Goal: Task Accomplishment & Management: Use online tool/utility

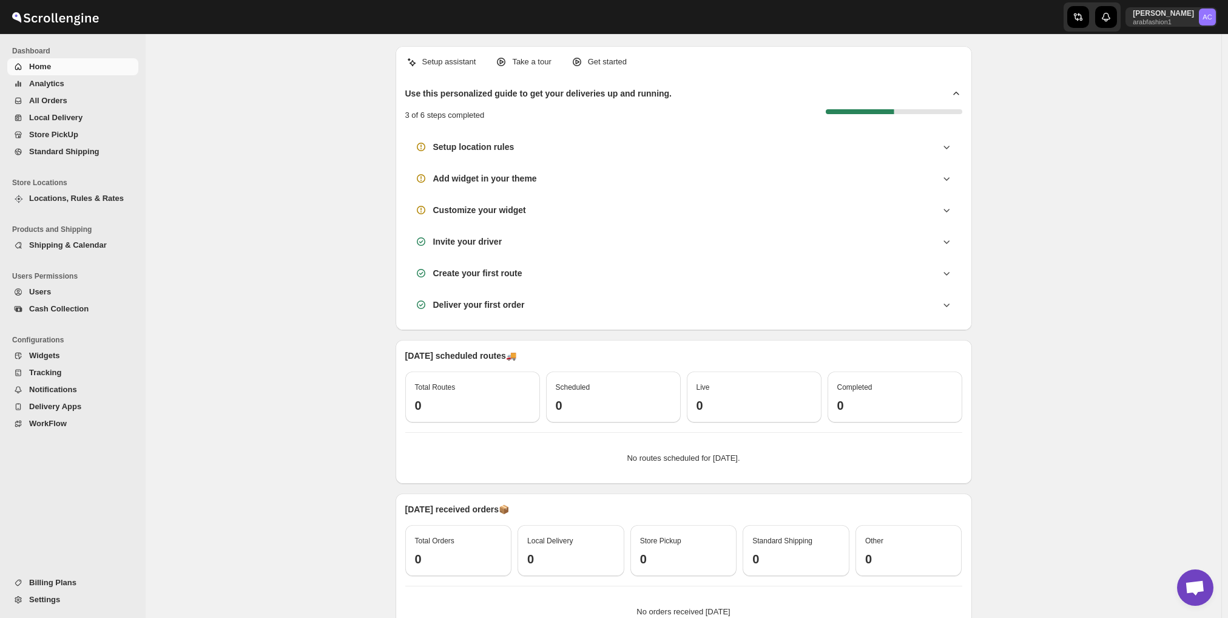
scroll to position [867, 0]
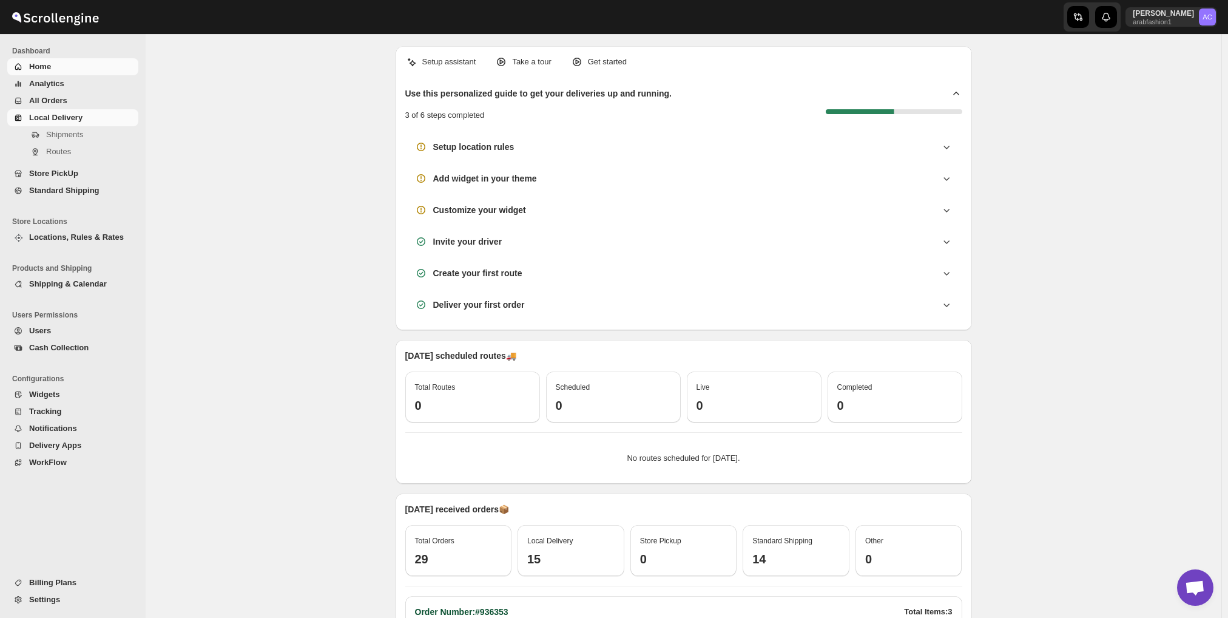
click at [99, 119] on span "Local Delivery" at bounding box center [82, 118] width 107 height 12
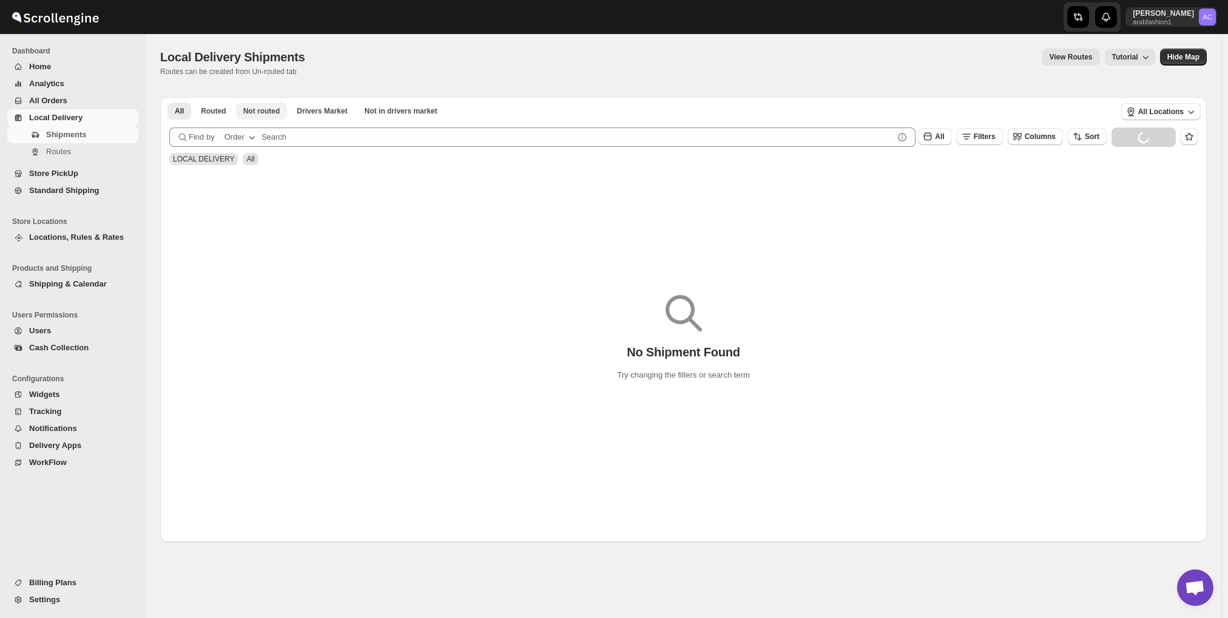
click at [265, 111] on span "Not routed" at bounding box center [261, 111] width 37 height 10
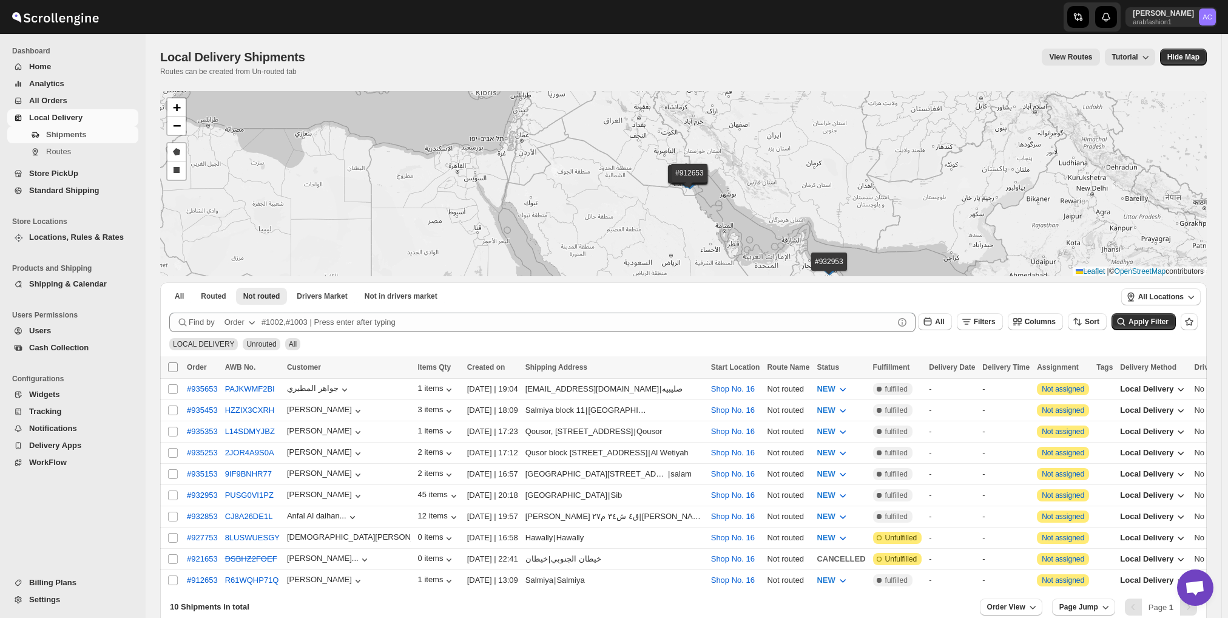
click at [175, 362] on span at bounding box center [173, 367] width 11 height 11
click at [175, 362] on input "Select all shipments" at bounding box center [173, 367] width 10 height 10
checkbox input "true"
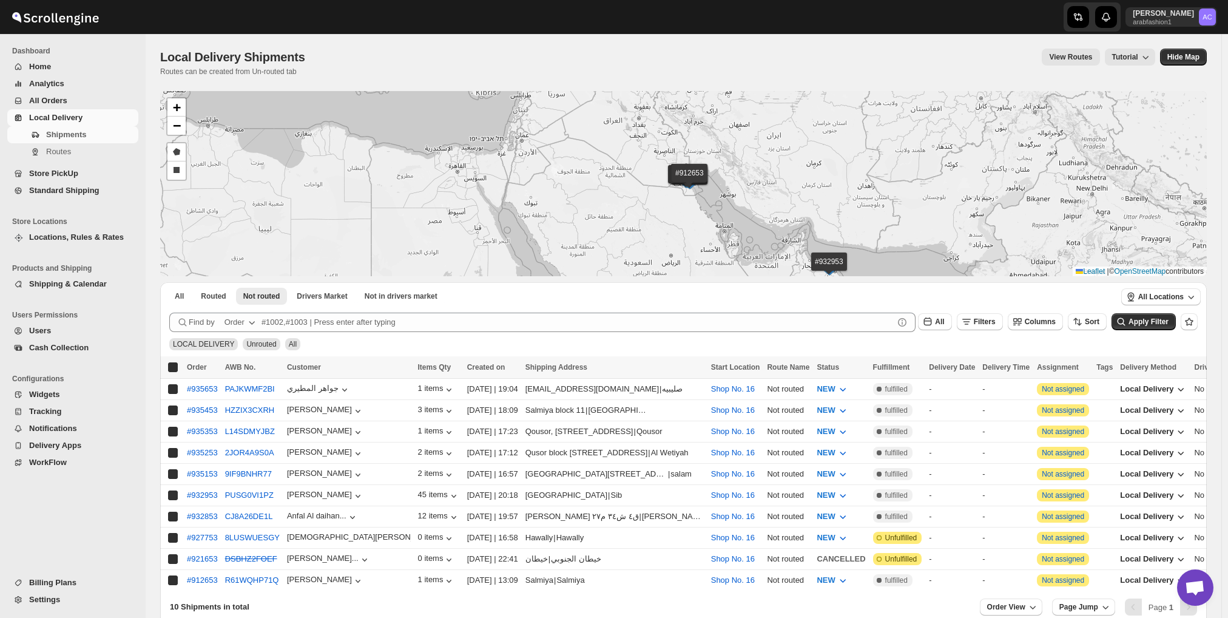
checkbox input "true"
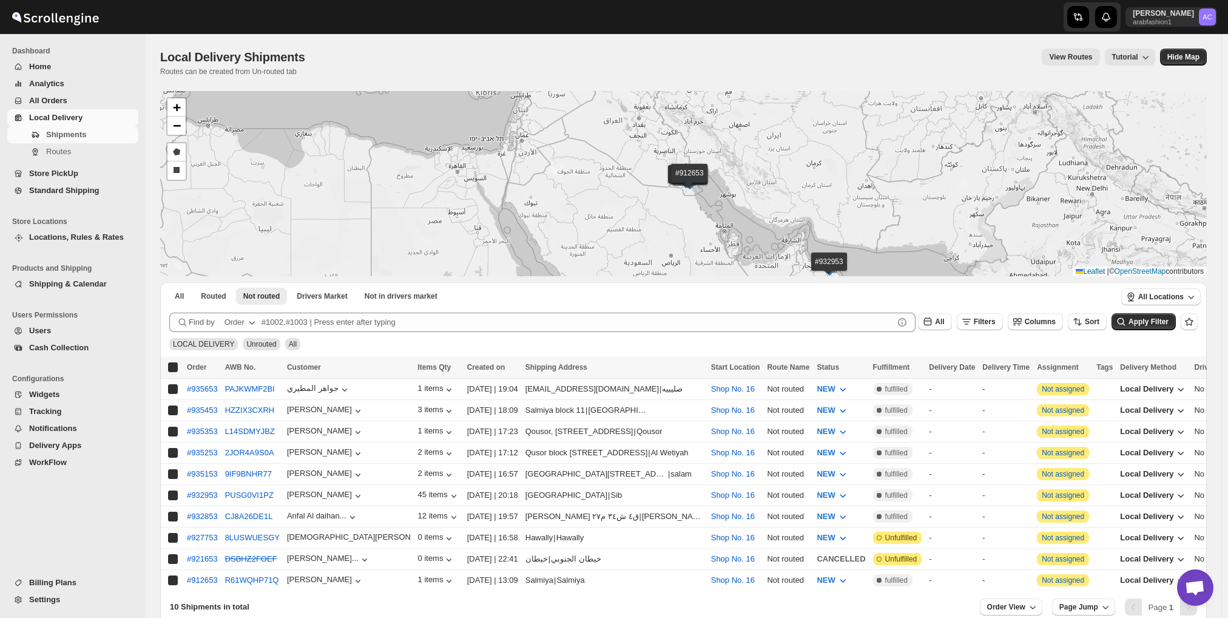
checkbox input "true"
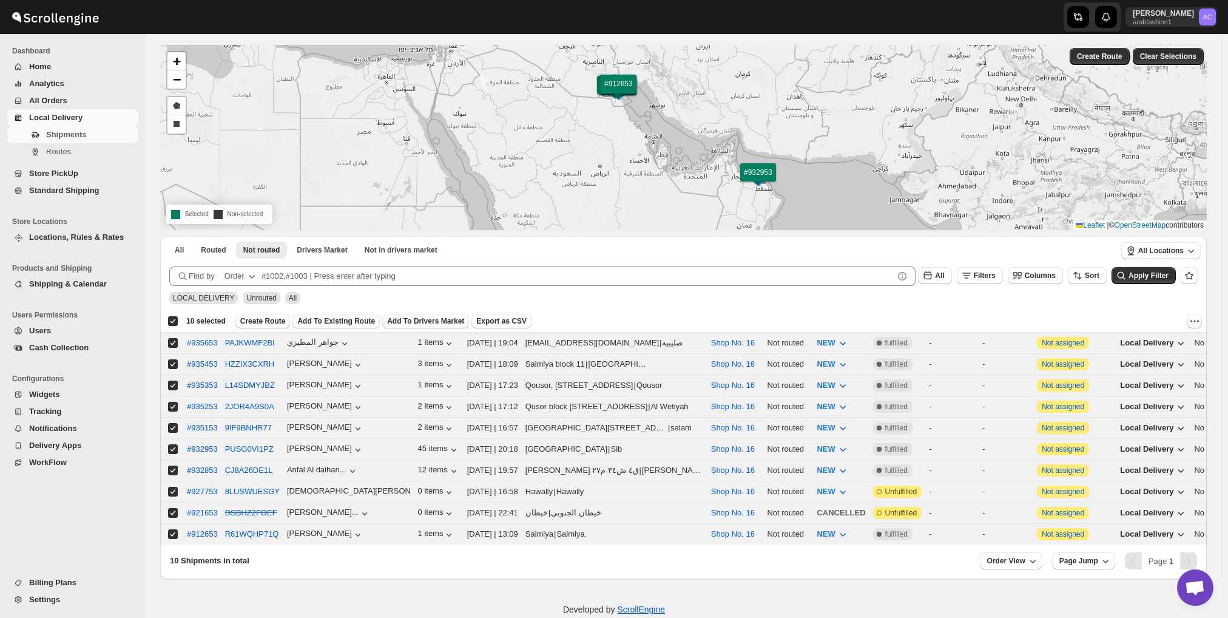
scroll to position [64, 0]
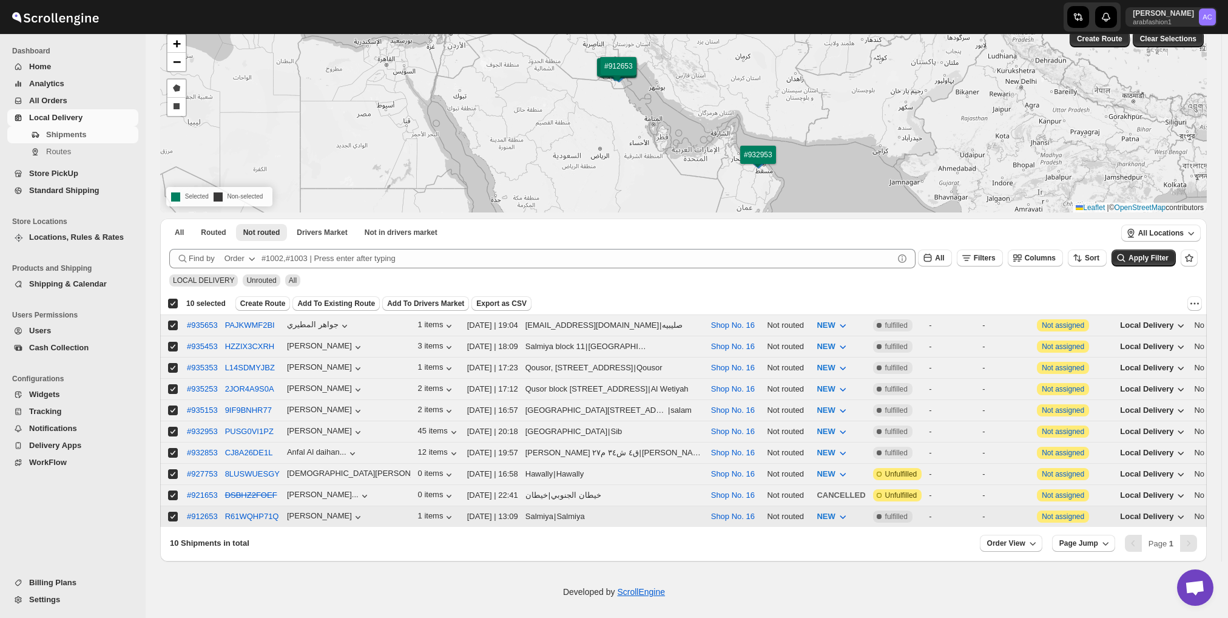
click at [166, 506] on td "Select shipment" at bounding box center [171, 516] width 23 height 21
checkbox input "false"
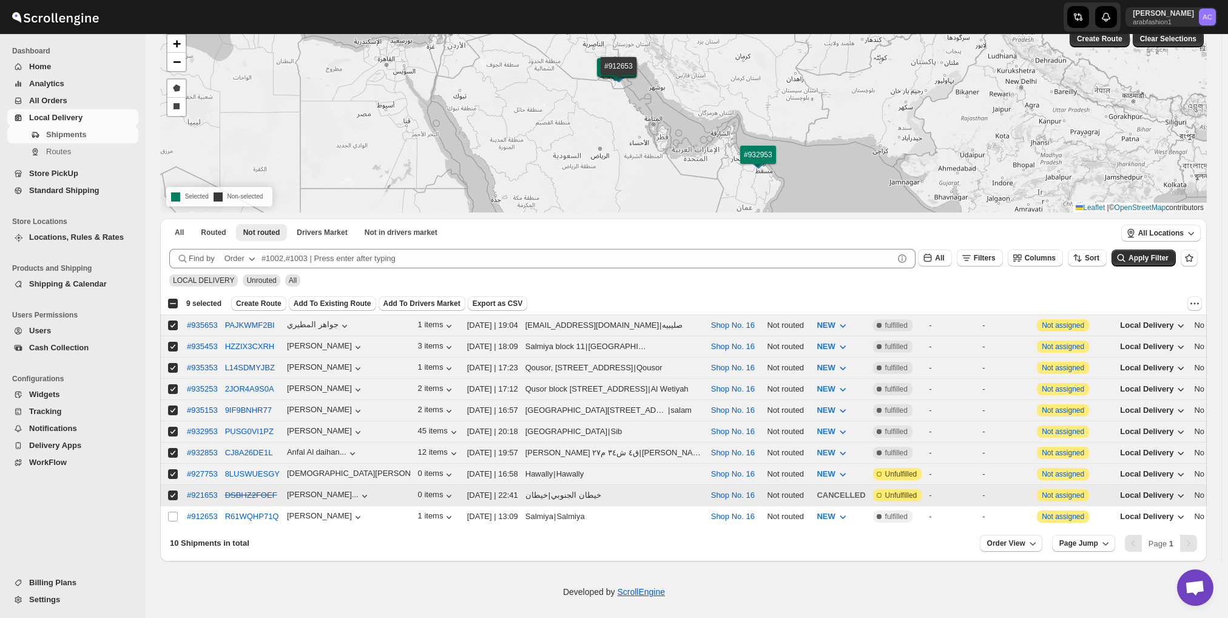
click at [167, 486] on td "Select shipment" at bounding box center [171, 495] width 23 height 21
checkbox input "false"
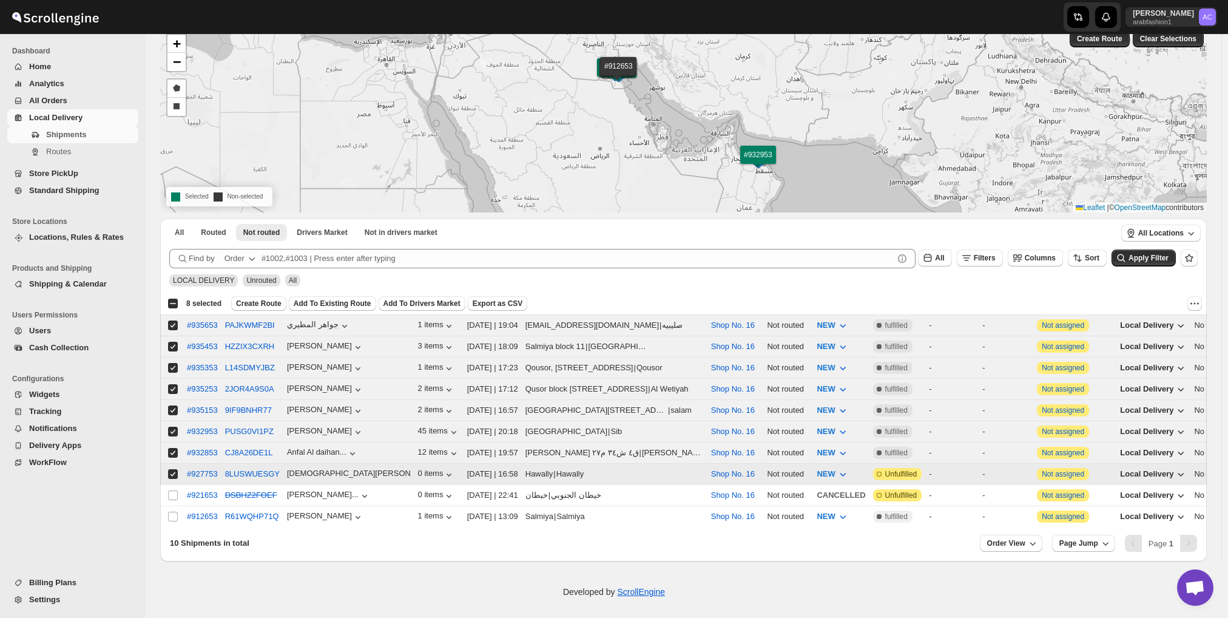
click at [175, 469] on input "Select shipment" at bounding box center [173, 474] width 10 height 10
checkbox input "false"
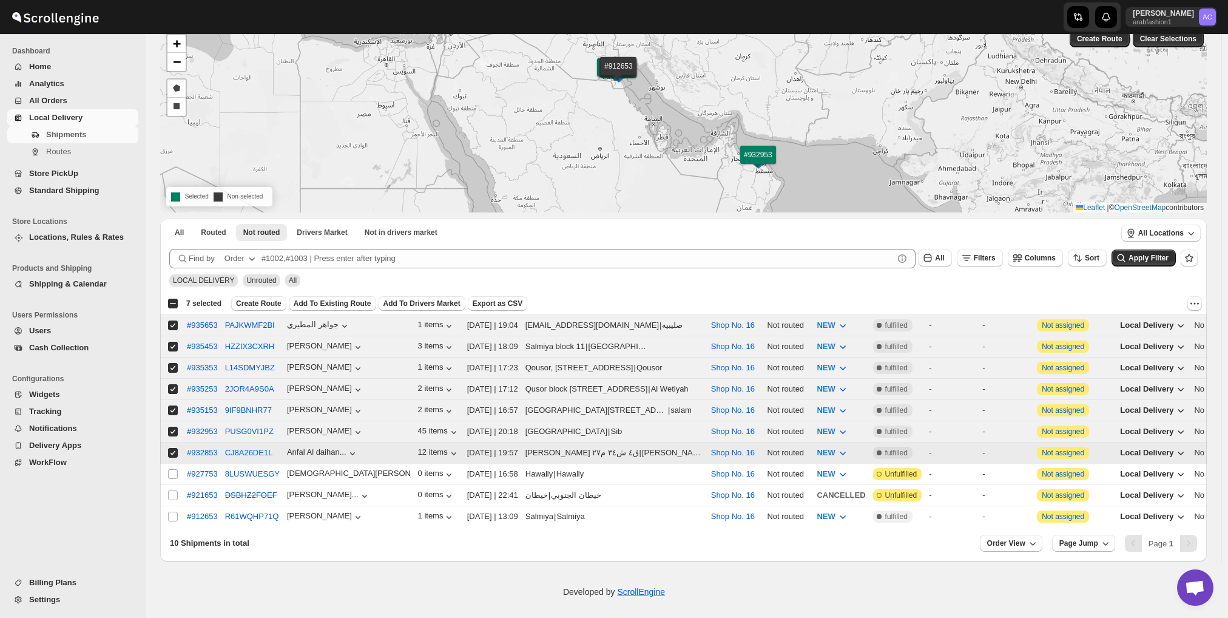
click at [175, 448] on input "Select shipment" at bounding box center [173, 453] width 10 height 10
checkbox input "false"
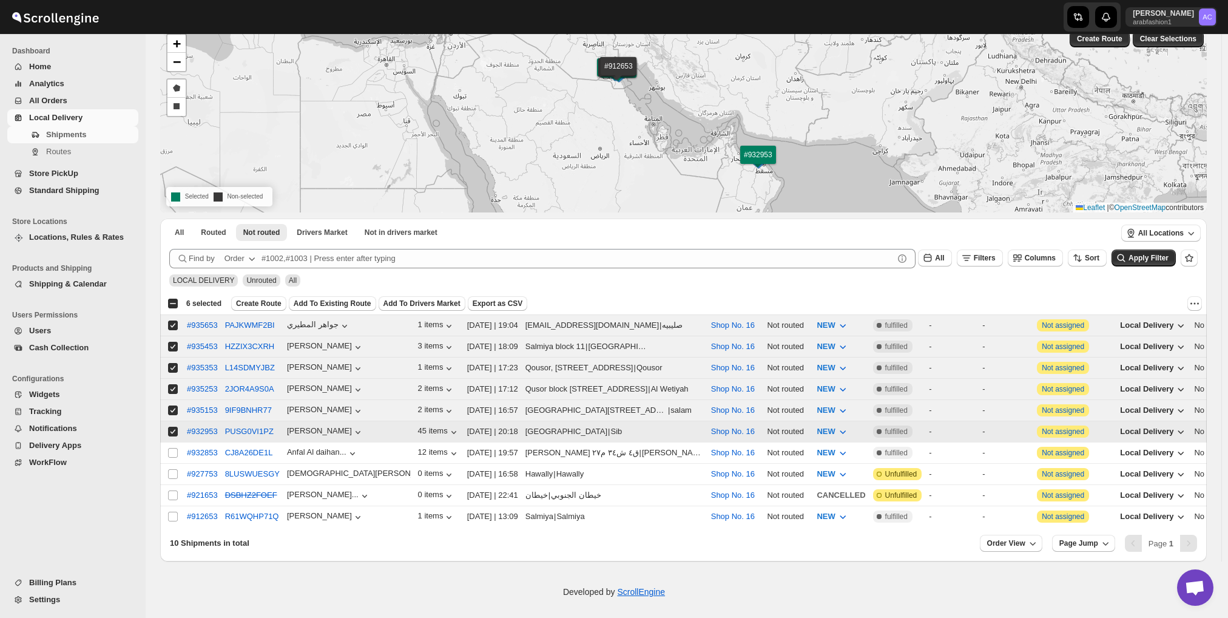
click at [177, 427] on input "Select shipment" at bounding box center [173, 432] width 10 height 10
checkbox input "false"
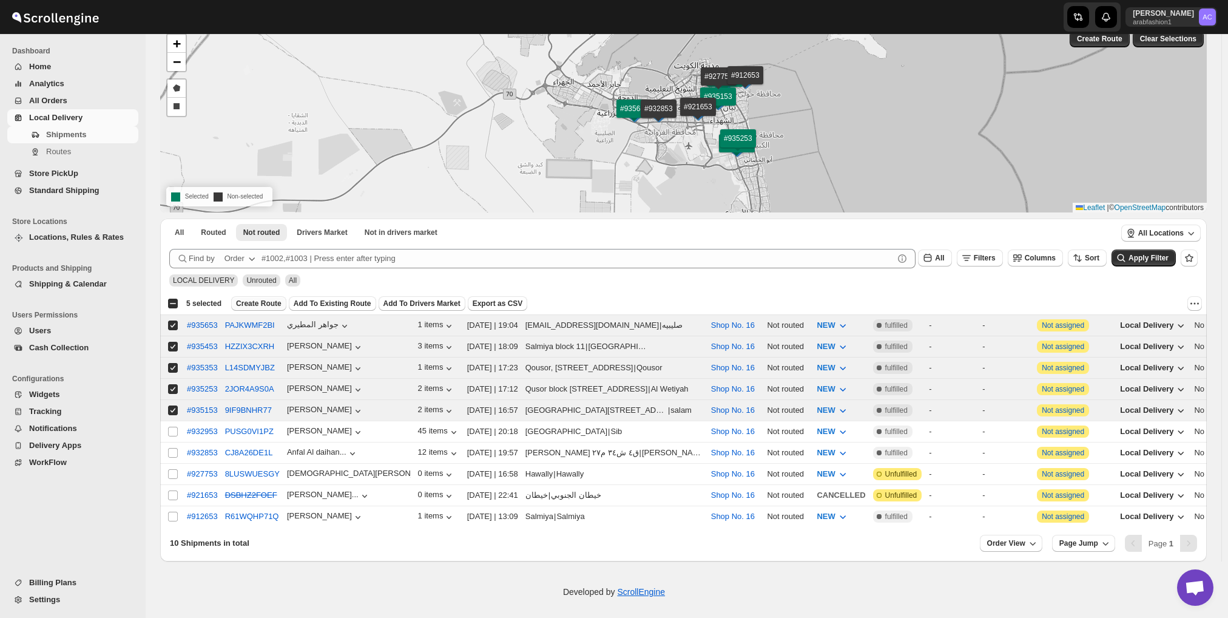
click at [257, 302] on span "Create Route" at bounding box center [259, 304] width 46 height 10
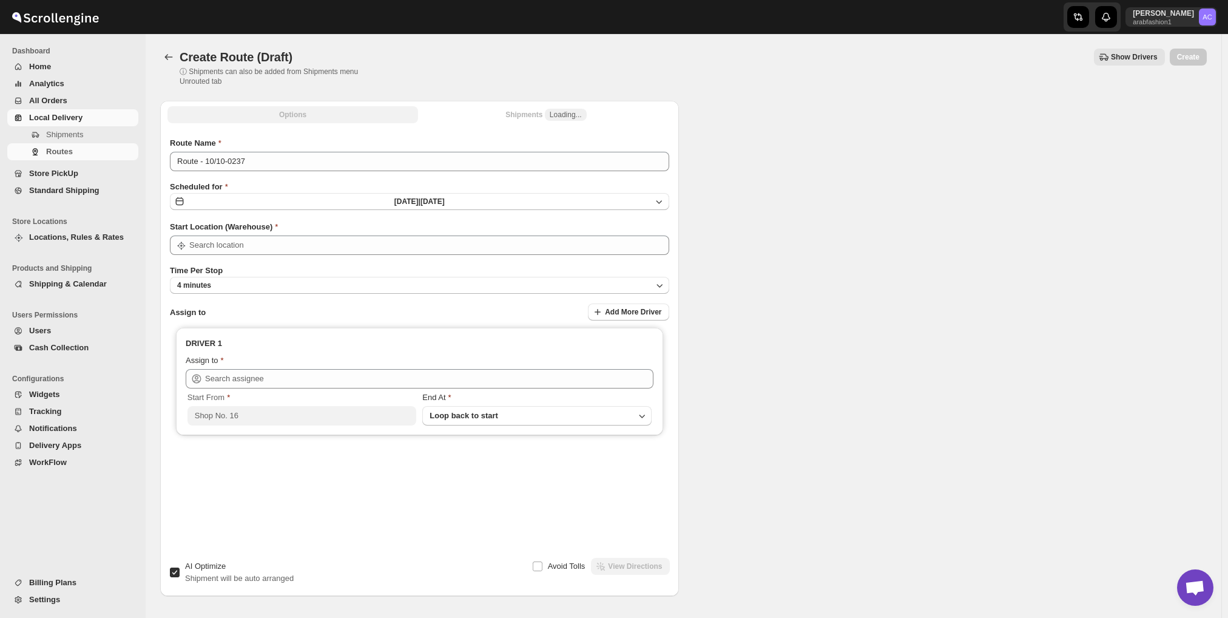
type input "Shop No. 16"
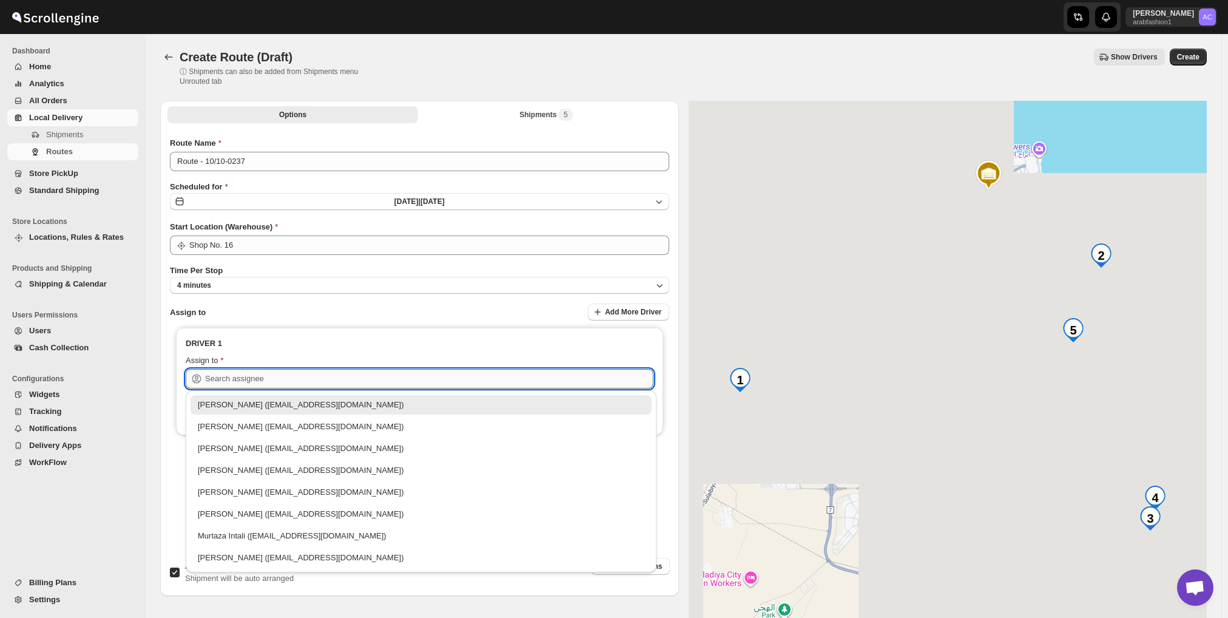
click at [251, 372] on input "text" at bounding box center [429, 378] width 449 height 19
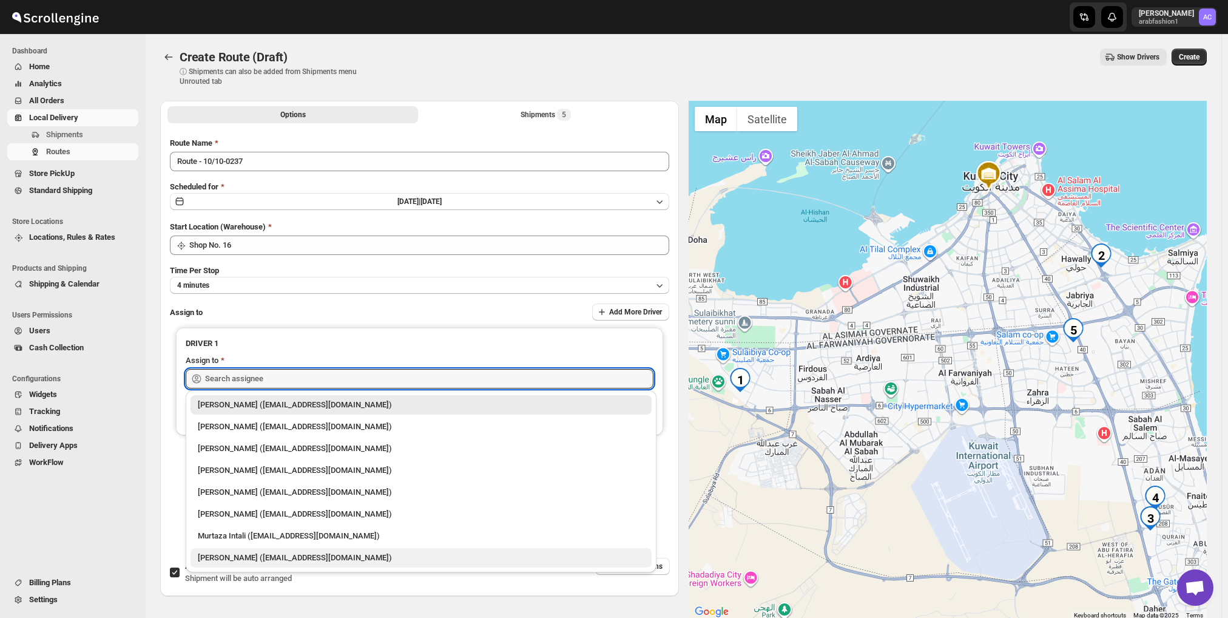
click at [244, 560] on div "[PERSON_NAME] ([EMAIL_ADDRESS][DOMAIN_NAME])" at bounding box center [421, 558] width 447 height 12
type input "[PERSON_NAME] ([EMAIL_ADDRESS][DOMAIN_NAME])"
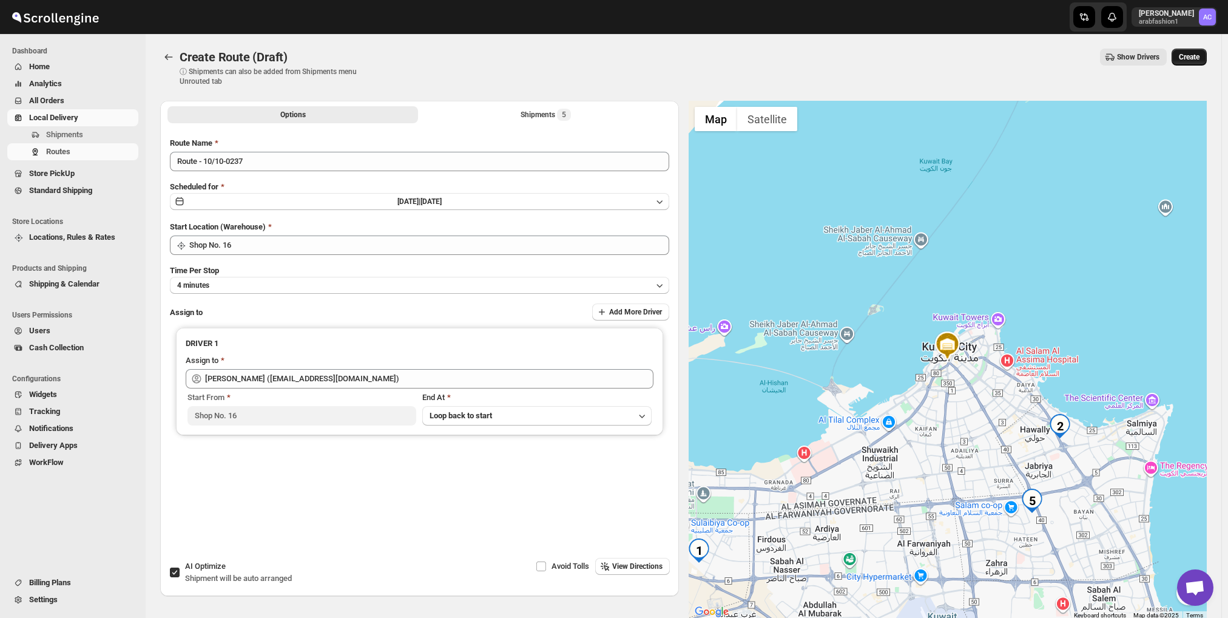
click at [1199, 58] on span "Create" at bounding box center [1189, 57] width 21 height 10
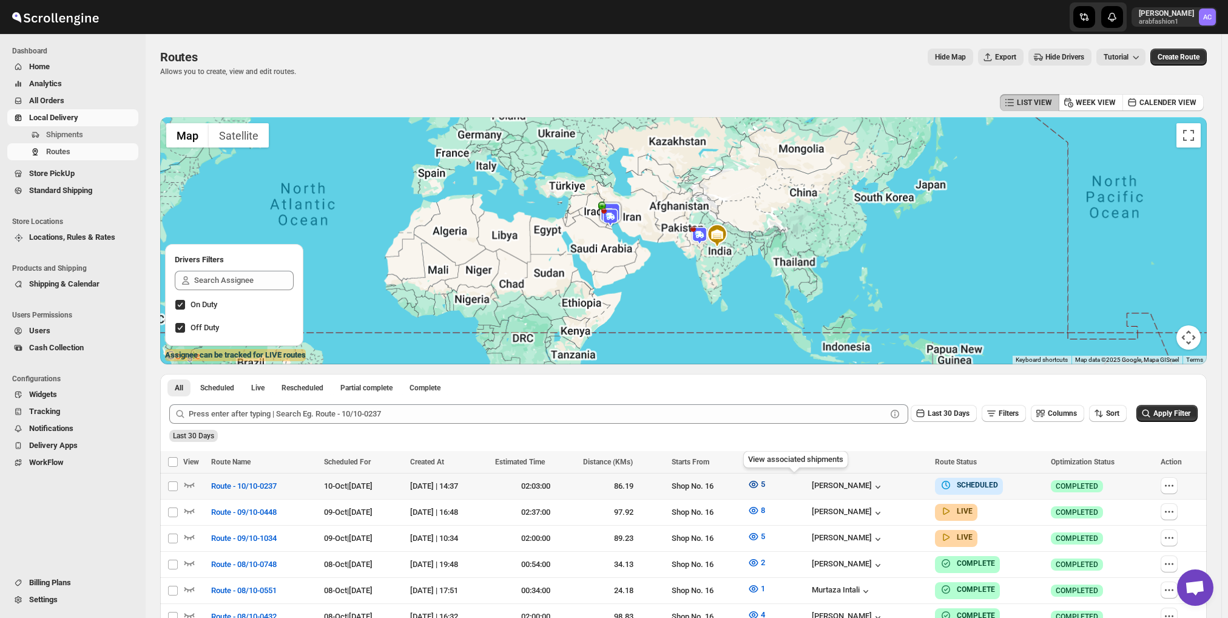
click at [760, 481] on icon "button" at bounding box center [754, 484] width 12 height 12
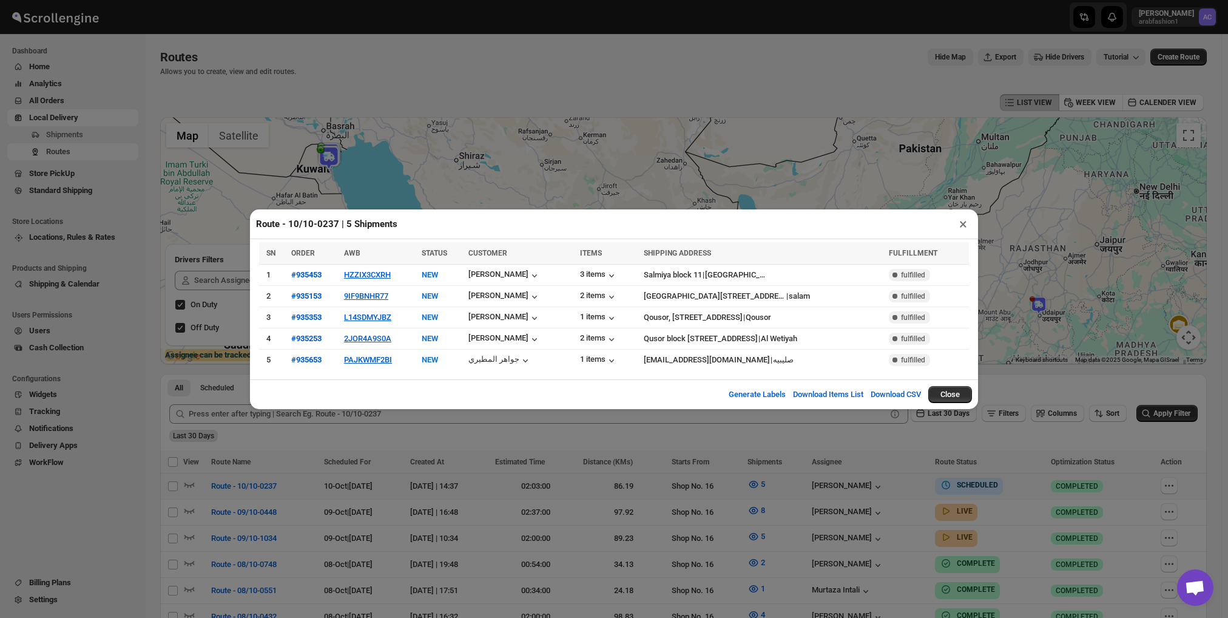
click at [961, 226] on button "×" at bounding box center [964, 223] width 18 height 17
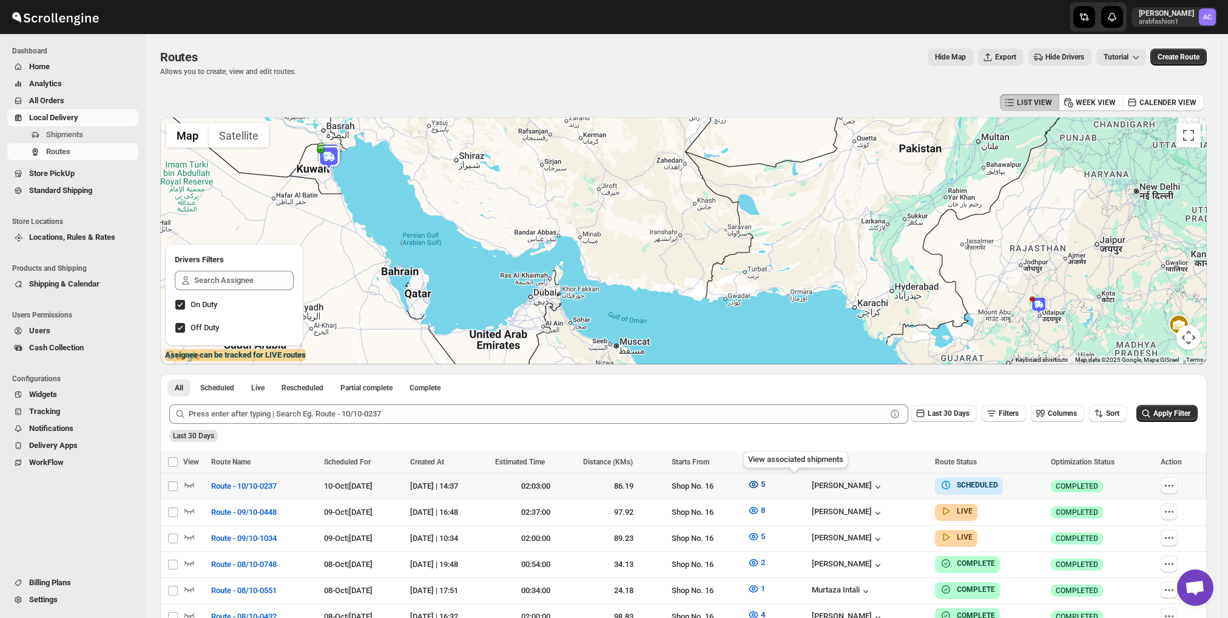
click at [758, 481] on icon "button" at bounding box center [753, 484] width 9 height 7
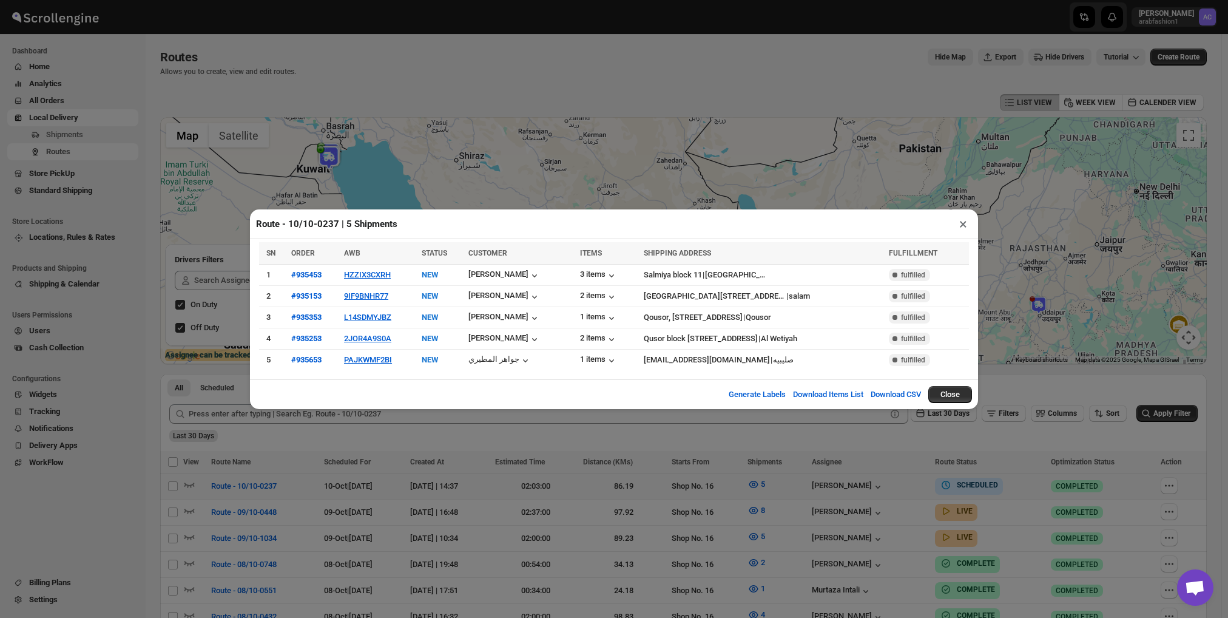
click at [794, 481] on div "Route - 10/10-0237 | 5 Shipments × SN ORDER AWB STATUS CUSTOMER ITEMS SHIPPING …" at bounding box center [614, 309] width 1228 height 618
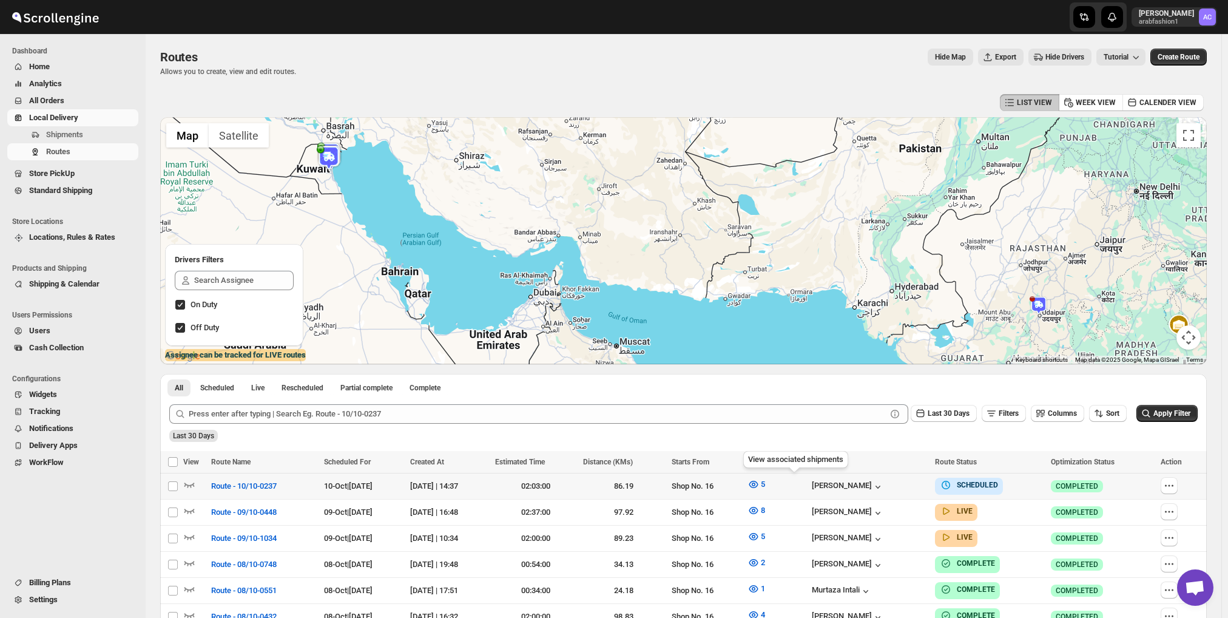
click at [758, 481] on icon "button" at bounding box center [753, 484] width 9 height 7
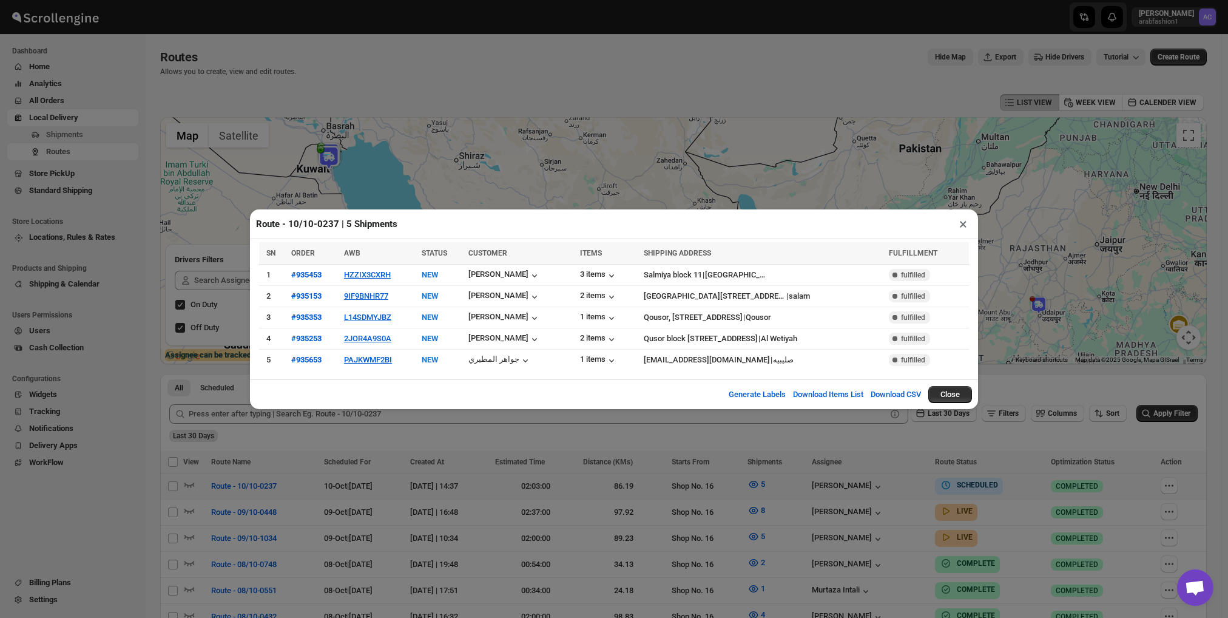
click at [794, 481] on div "Route - 10/10-0237 | 5 Shipments × SN ORDER AWB STATUS CUSTOMER ITEMS SHIPPING …" at bounding box center [614, 309] width 1228 height 618
